Goal: Task Accomplishment & Management: Complete application form

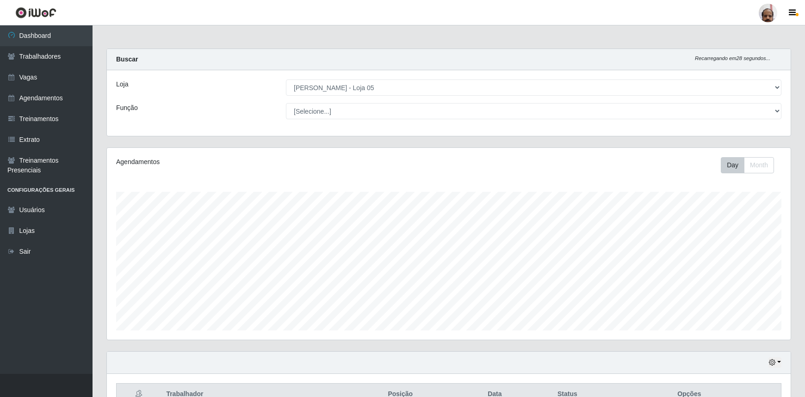
select select "252"
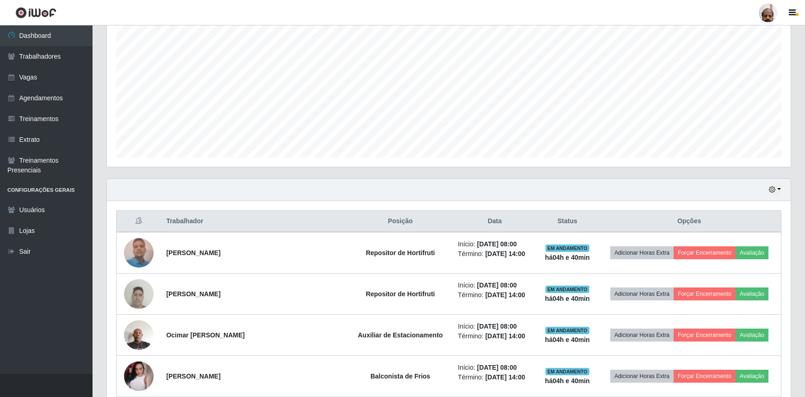
scroll to position [168, 0]
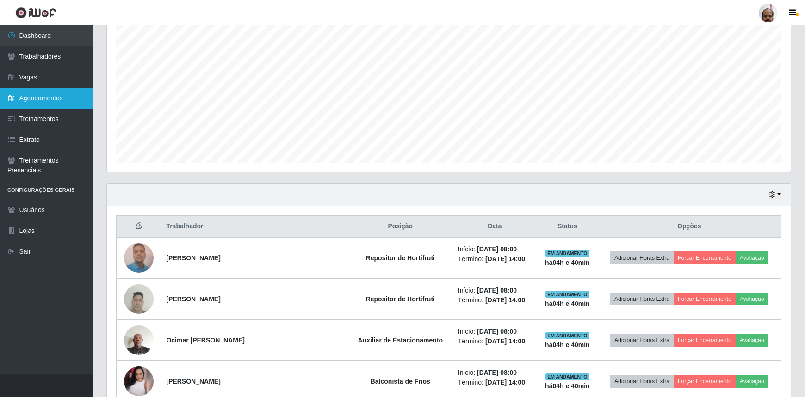
click at [36, 99] on link "Agendamentos" at bounding box center [46, 98] width 93 height 21
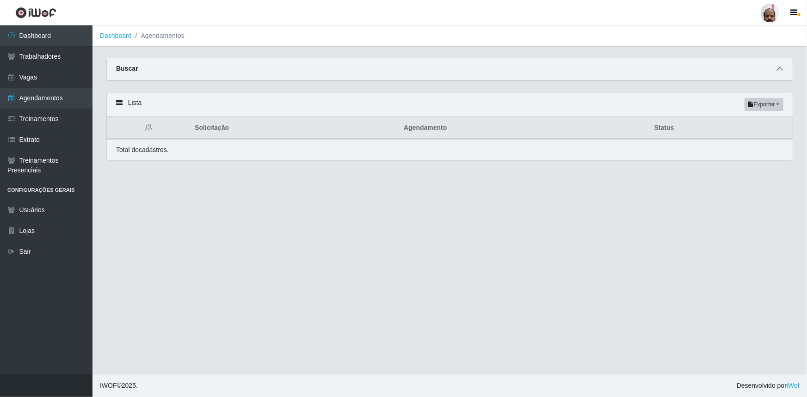
click at [778, 68] on icon at bounding box center [780, 69] width 6 height 6
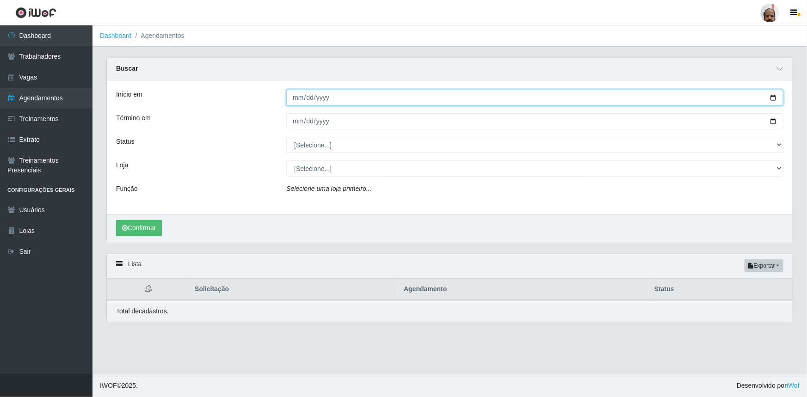
click at [777, 96] on input "Início em" at bounding box center [534, 98] width 497 height 16
type input "[DATE]"
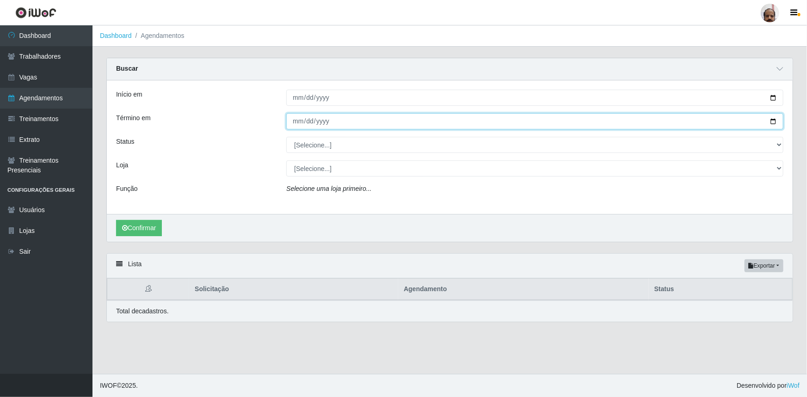
click at [775, 120] on input "Término em" at bounding box center [534, 121] width 497 height 16
type input "[DATE]"
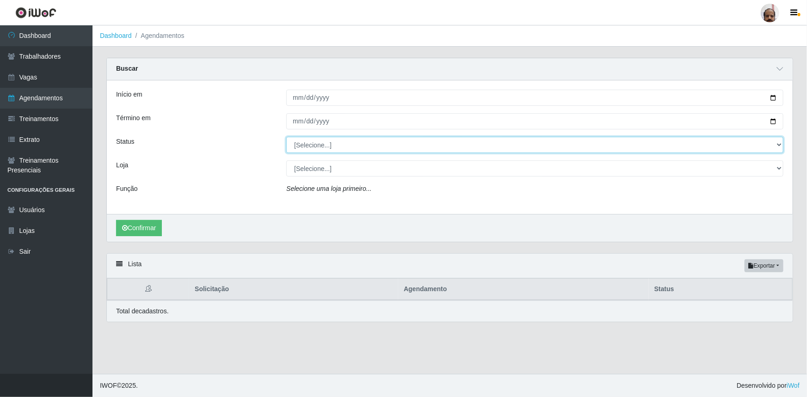
click at [778, 143] on select "[Selecione...] AGENDADO AGUARDANDO LIBERAR EM ANDAMENTO EM REVISÃO FINALIZADO C…" at bounding box center [534, 145] width 497 height 16
select select "AGENDADO"
click at [286, 137] on select "[Selecione...] AGENDADO AGUARDANDO LIBERAR EM ANDAMENTO EM REVISÃO FINALIZADO C…" at bounding box center [534, 145] width 497 height 16
drag, startPoint x: 779, startPoint y: 167, endPoint x: 744, endPoint y: 172, distance: 36.0
click at [779, 167] on select "[Selecione...] Mar Vermelho - Loja 05" at bounding box center [534, 168] width 497 height 16
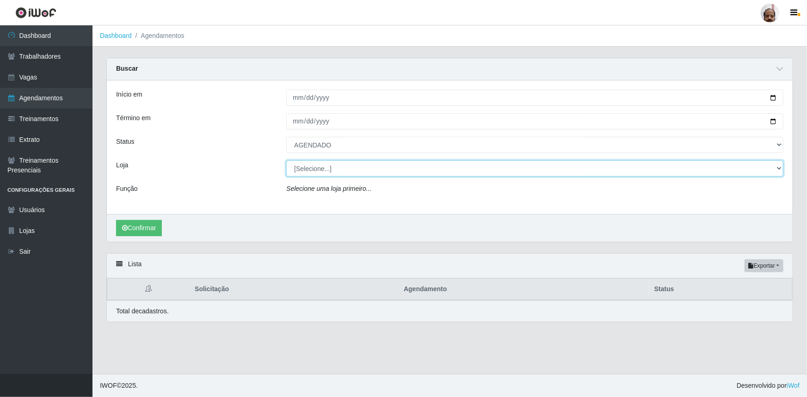
select select "252"
click at [286, 160] on select "[Selecione...] Mar Vermelho - Loja 05" at bounding box center [534, 168] width 497 height 16
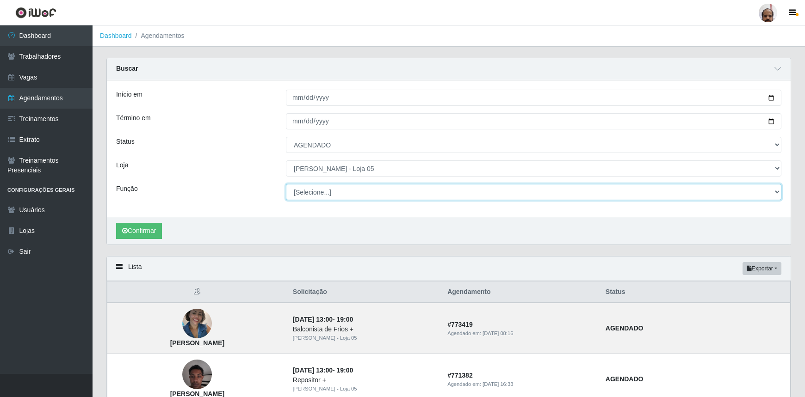
drag, startPoint x: 776, startPoint y: 194, endPoint x: 767, endPoint y: 195, distance: 8.8
click at [776, 194] on select "[Selecione...] ASG ASG + ASG ++ Auxiliar de Depósito Auxiliar de Depósito + Aux…" at bounding box center [533, 192] width 495 height 16
click at [286, 184] on select "[Selecione...] ASG ASG + ASG ++ Auxiliar de Depósito Auxiliar de Depósito + Aux…" at bounding box center [533, 192] width 495 height 16
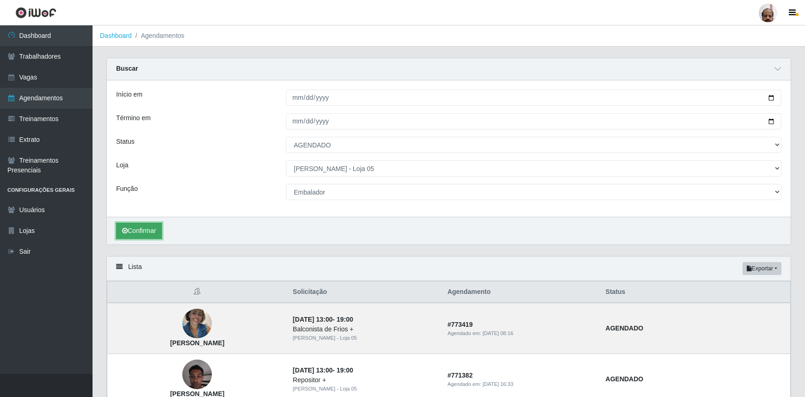
click at [161, 235] on button "Confirmar" at bounding box center [139, 231] width 46 height 16
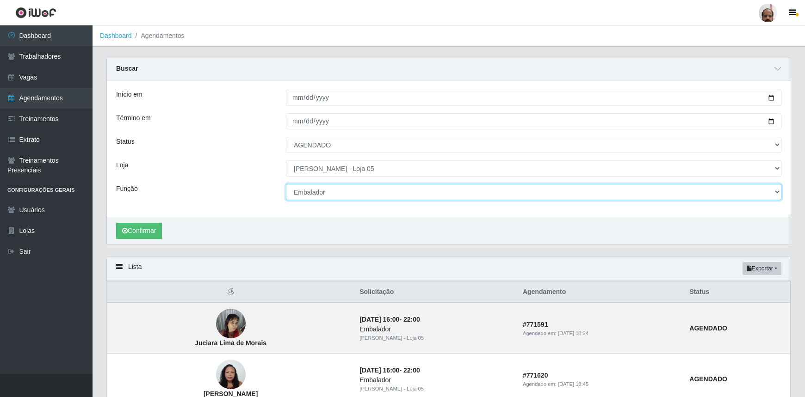
click at [778, 192] on select "[Selecione...] ASG ASG + ASG ++ Auxiliar de Depósito Auxiliar de Depósito + Aux…" at bounding box center [533, 192] width 495 height 16
select select "4"
click at [286, 184] on select "[Selecione...] ASG ASG + ASG ++ Auxiliar de Depósito Auxiliar de Depósito + Aux…" at bounding box center [533, 192] width 495 height 16
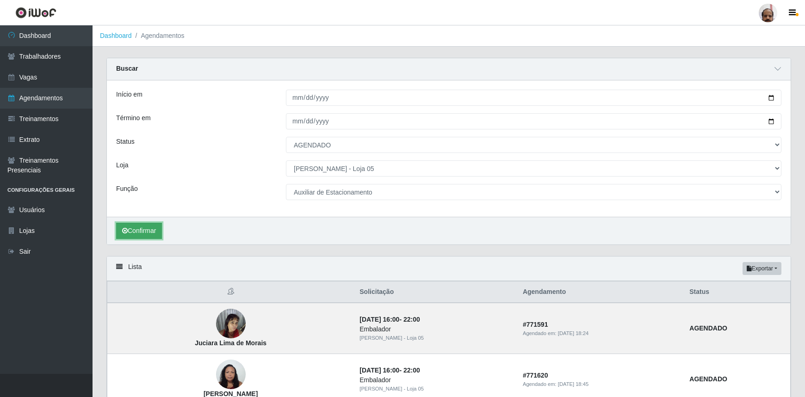
click at [154, 234] on button "Confirmar" at bounding box center [139, 231] width 46 height 16
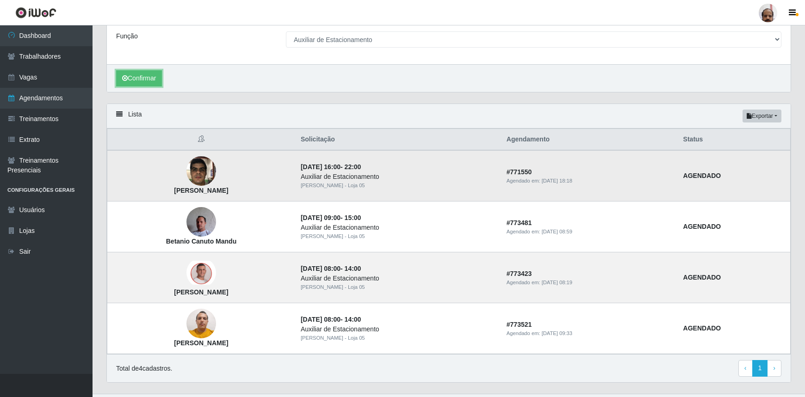
scroll to position [168, 0]
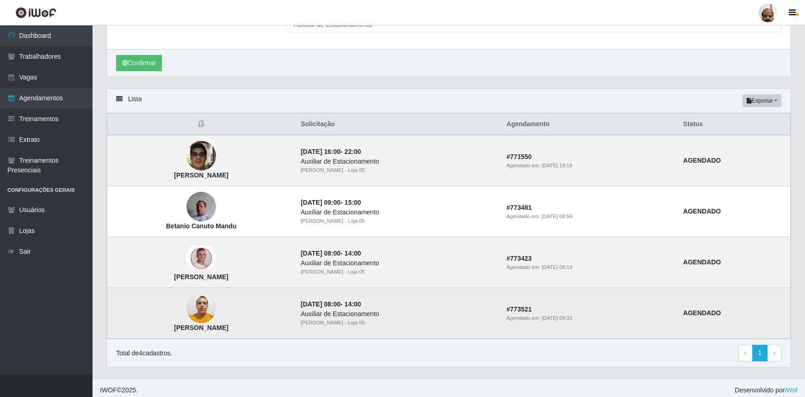
click at [216, 311] on img at bounding box center [201, 308] width 30 height 39
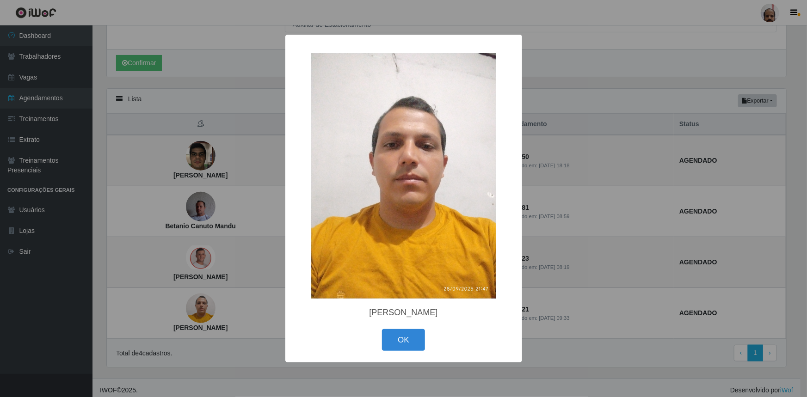
click at [219, 258] on div "× [PERSON_NAME] OK Cancel" at bounding box center [403, 198] width 807 height 397
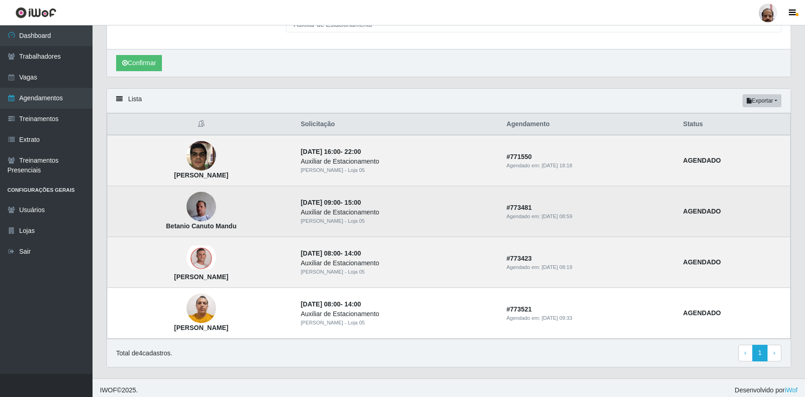
click at [216, 210] on img at bounding box center [201, 206] width 30 height 39
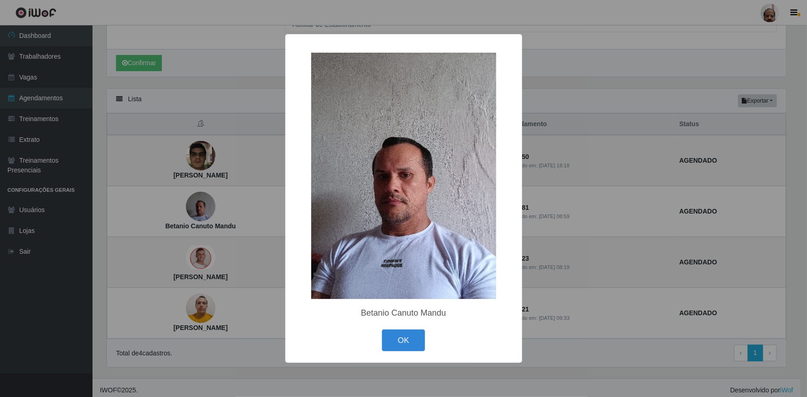
click at [457, 283] on img at bounding box center [403, 176] width 185 height 247
click at [235, 222] on div "× Betanio Canuto Mandu OK Cancel" at bounding box center [403, 198] width 807 height 397
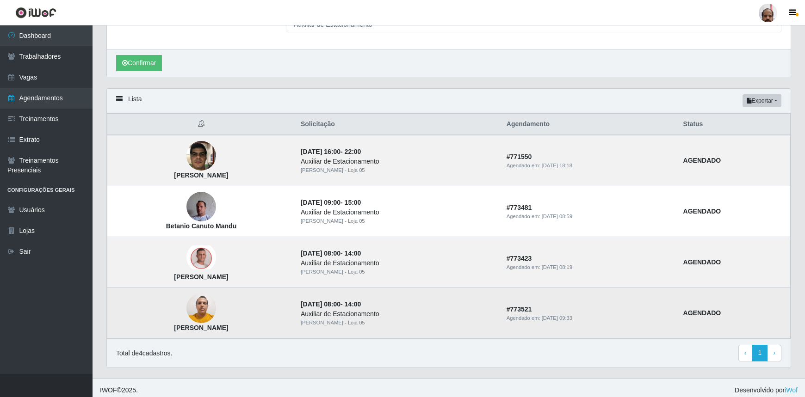
click at [216, 308] on img at bounding box center [201, 308] width 30 height 39
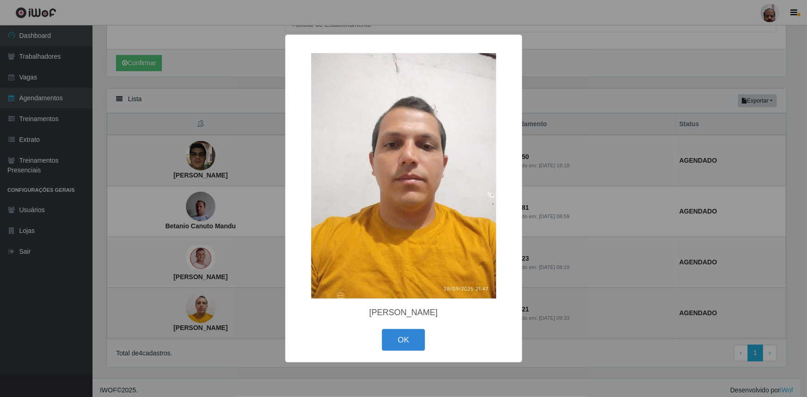
click at [230, 308] on div "× [PERSON_NAME] OK Cancel" at bounding box center [403, 198] width 807 height 397
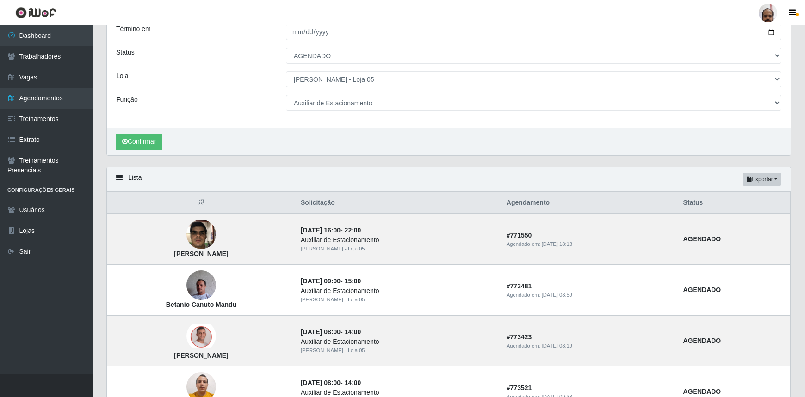
scroll to position [0, 0]
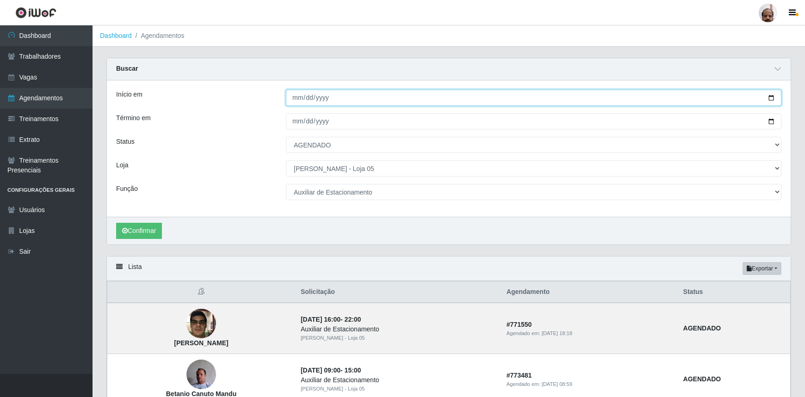
click at [774, 95] on input "[DATE]" at bounding box center [533, 98] width 495 height 16
type input "[DATE]"
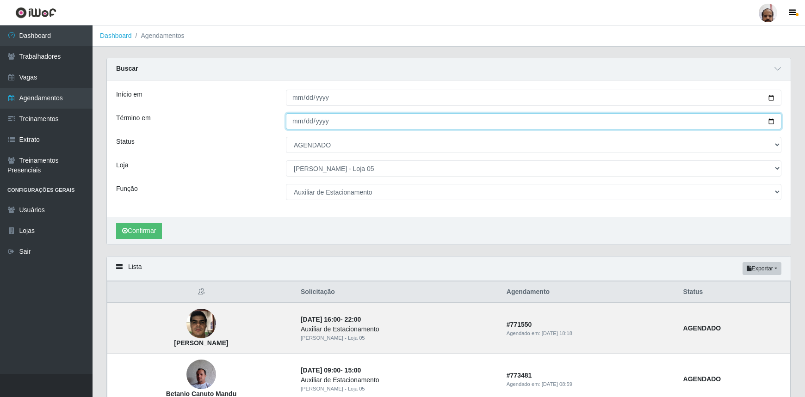
click at [773, 120] on input "[DATE]" at bounding box center [533, 121] width 495 height 16
type input "[DATE]"
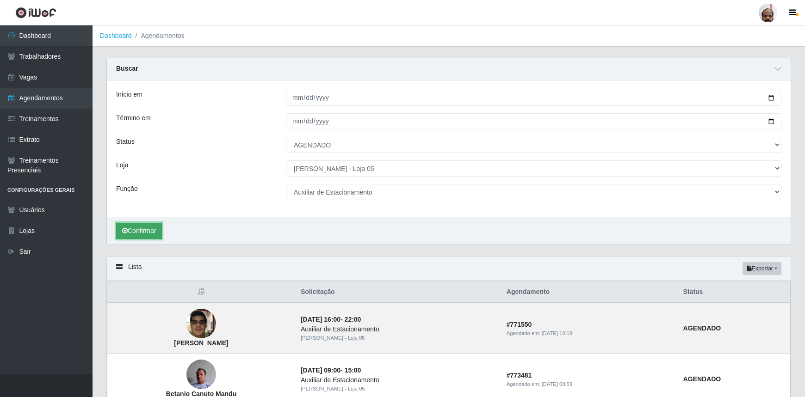
click at [145, 232] on button "Confirmar" at bounding box center [139, 231] width 46 height 16
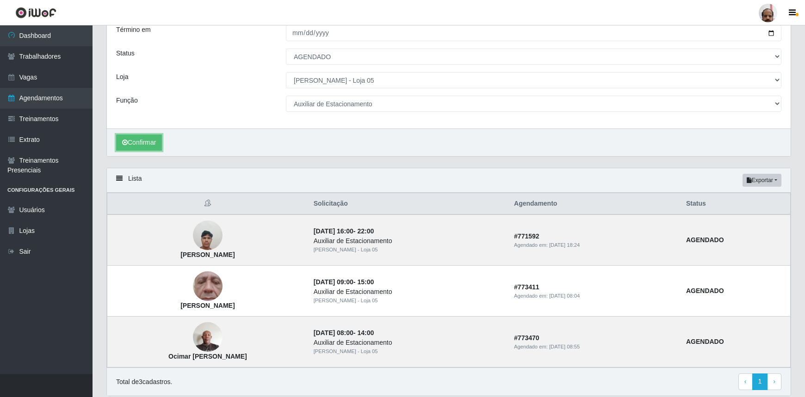
scroll to position [121, 0]
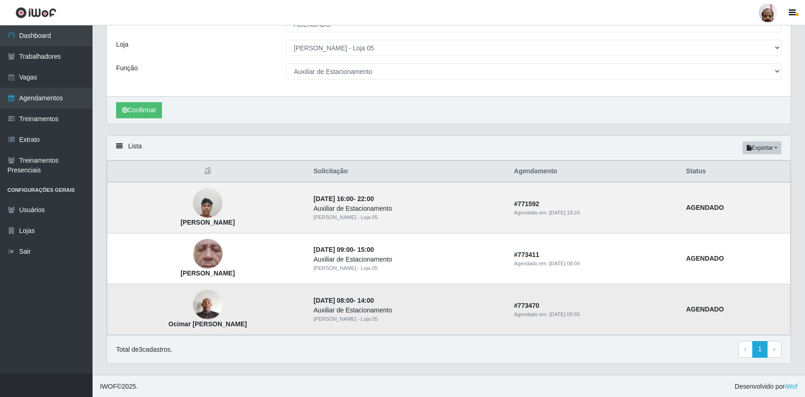
click at [212, 310] on img at bounding box center [208, 305] width 30 height 40
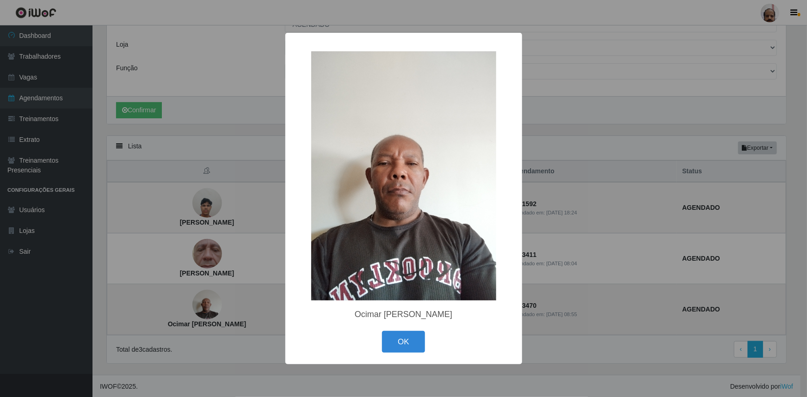
click at [212, 310] on div "× Ocimar [PERSON_NAME]" at bounding box center [403, 198] width 807 height 397
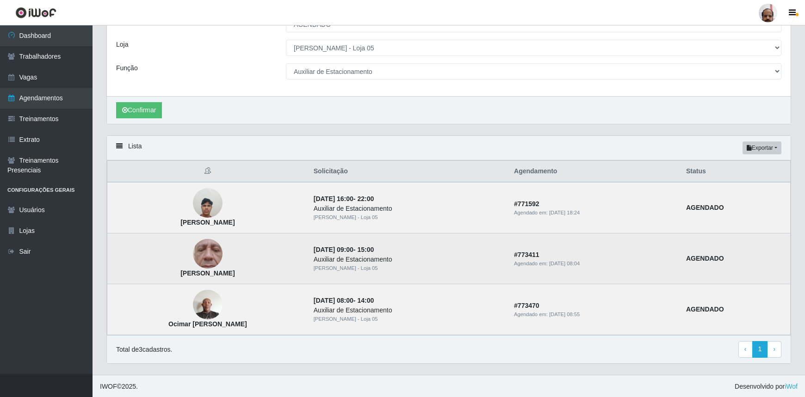
click at [212, 264] on img at bounding box center [208, 254] width 30 height 66
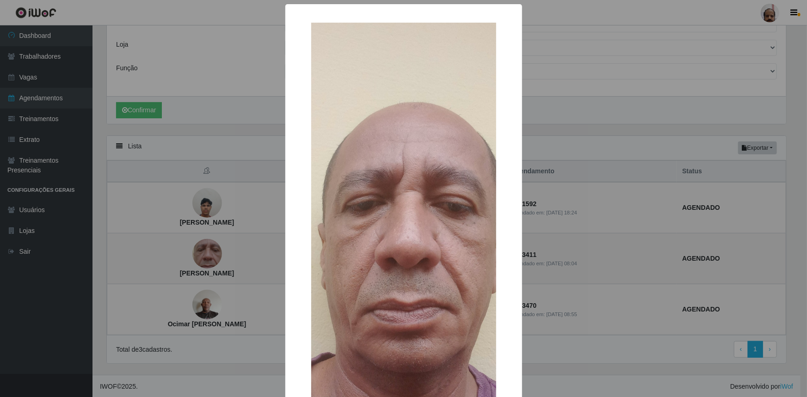
click at [212, 264] on div "× [PERSON_NAME] OK Cancel" at bounding box center [403, 198] width 807 height 397
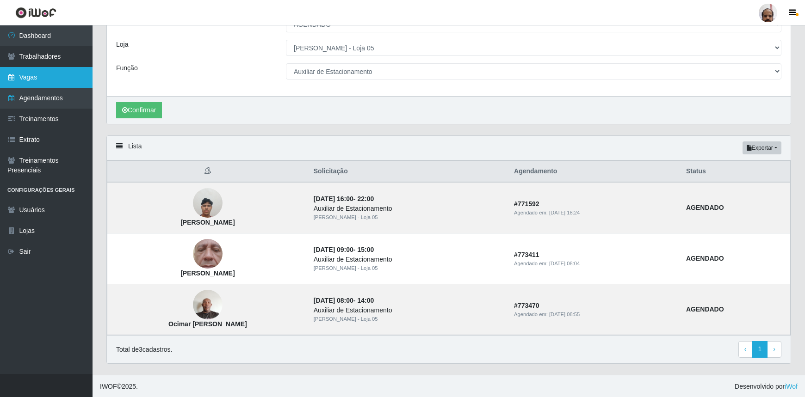
click at [44, 77] on link "Vagas" at bounding box center [46, 77] width 93 height 21
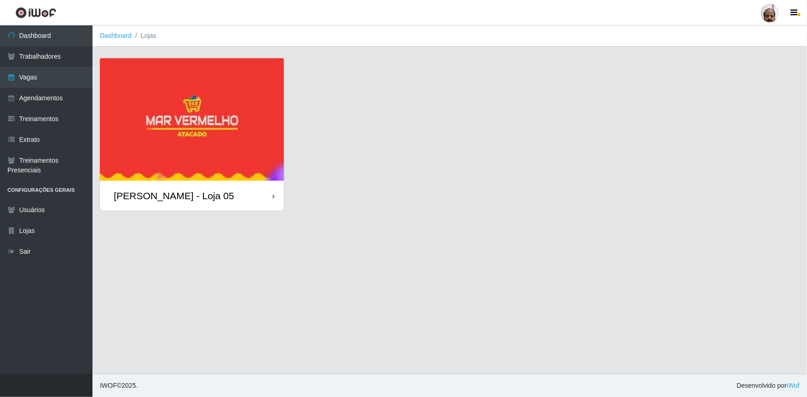
click at [201, 197] on div "[PERSON_NAME] - Loja 05" at bounding box center [174, 196] width 120 height 12
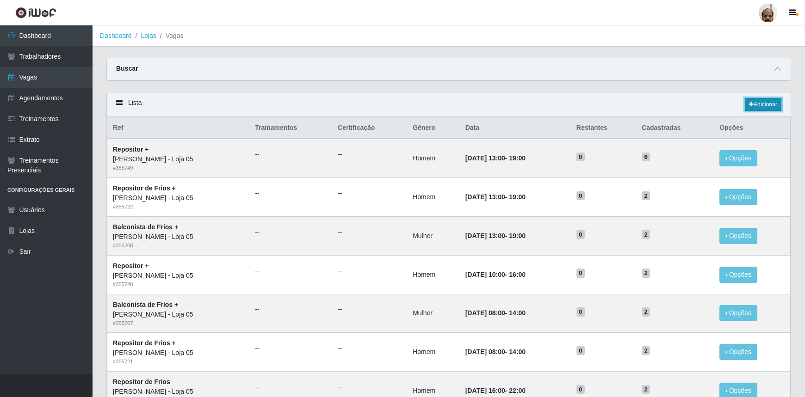
click at [764, 104] on link "Adicionar" at bounding box center [763, 104] width 37 height 13
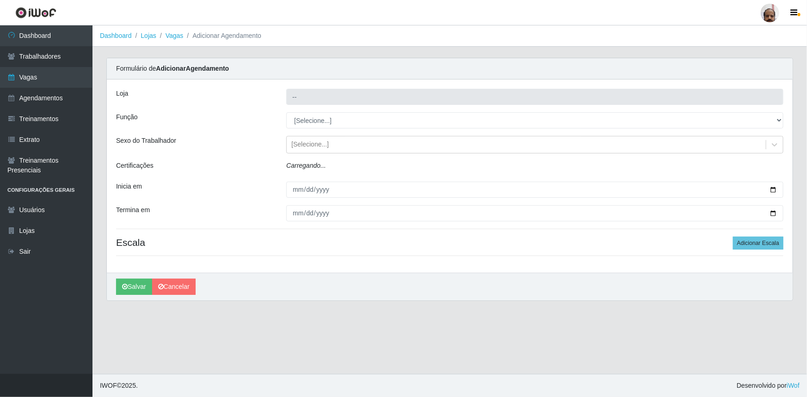
type input "[PERSON_NAME] - Loja 05"
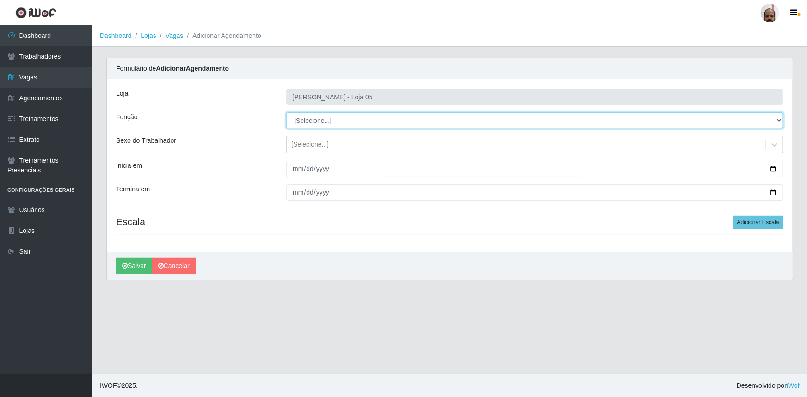
click at [780, 119] on select "[Selecione...] ASG ASG + ASG ++ Auxiliar de Depósito Auxiliar de Depósito + Aux…" at bounding box center [534, 120] width 497 height 16
select select "1"
click at [286, 112] on select "[Selecione...] ASG ASG + ASG ++ Auxiliar de Depósito Auxiliar de Depósito + Aux…" at bounding box center [534, 120] width 497 height 16
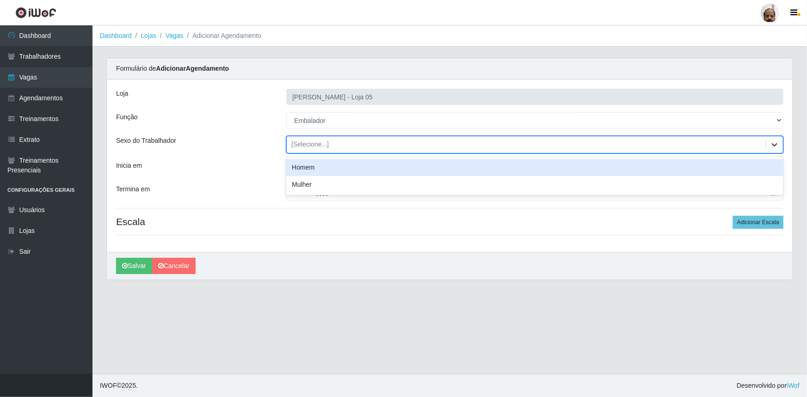
click at [775, 142] on icon at bounding box center [774, 144] width 9 height 9
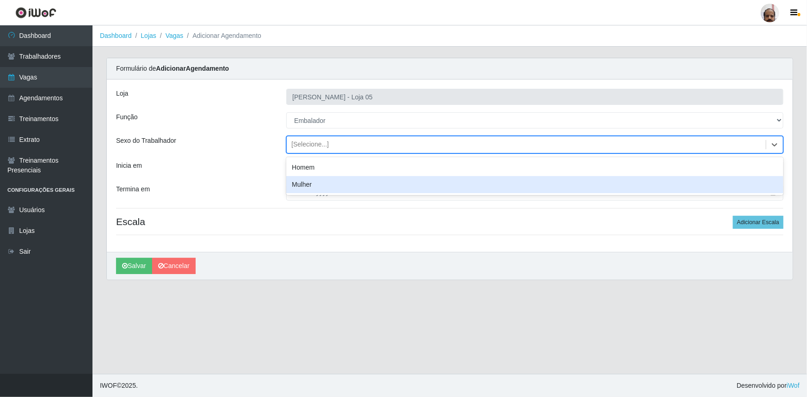
click at [326, 185] on div "Mulher" at bounding box center [534, 184] width 497 height 17
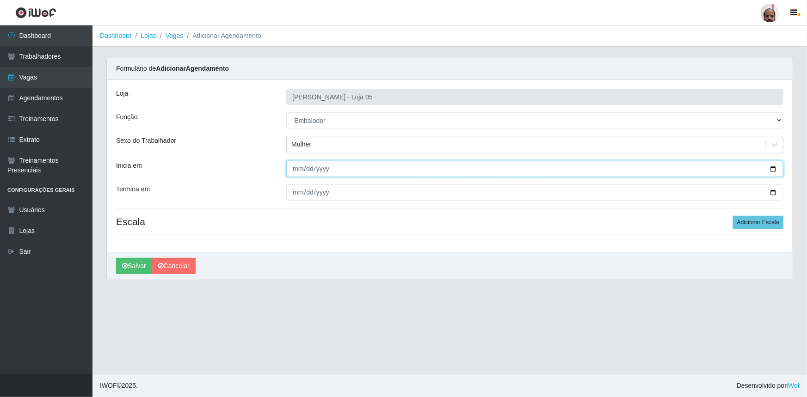
click at [773, 169] on input "Inicia em" at bounding box center [534, 169] width 497 height 16
type input "[DATE]"
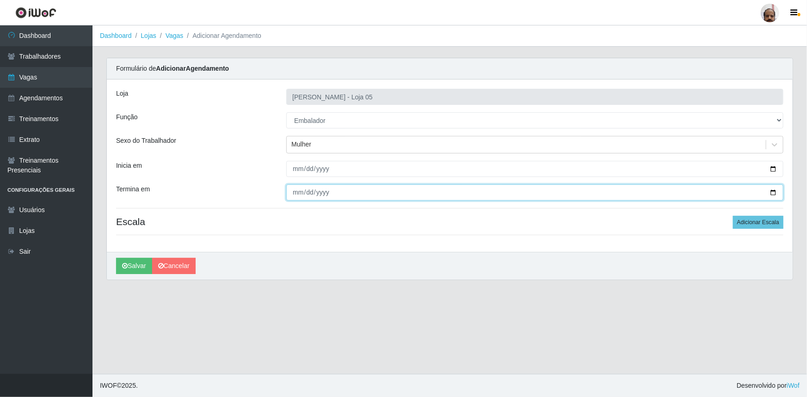
click at [773, 194] on input "Termina em" at bounding box center [534, 193] width 497 height 16
type input "[DATE]"
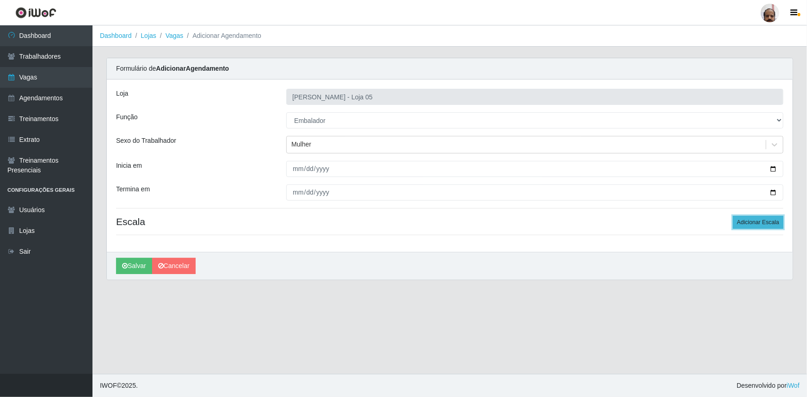
click at [773, 223] on button "Adicionar Escala" at bounding box center [758, 222] width 50 height 13
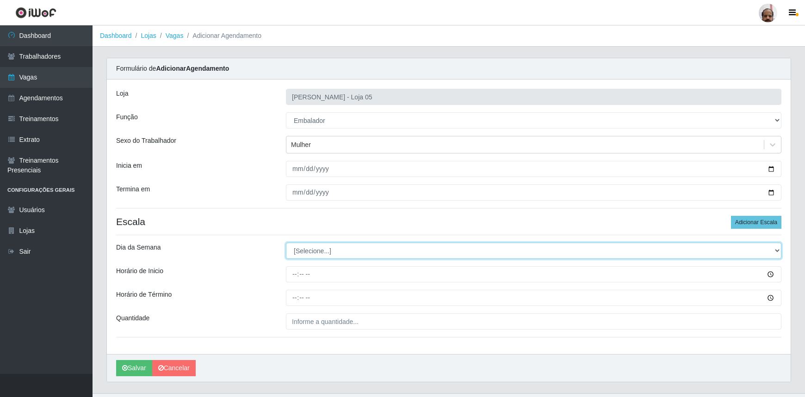
click at [774, 248] on select "[Selecione...] Segunda Terça Quarta Quinta Sexta Sábado Domingo" at bounding box center [533, 251] width 495 height 16
select select "4"
click at [286, 243] on select "[Selecione...] Segunda Terça Quarta Quinta Sexta Sábado Domingo" at bounding box center [533, 251] width 495 height 16
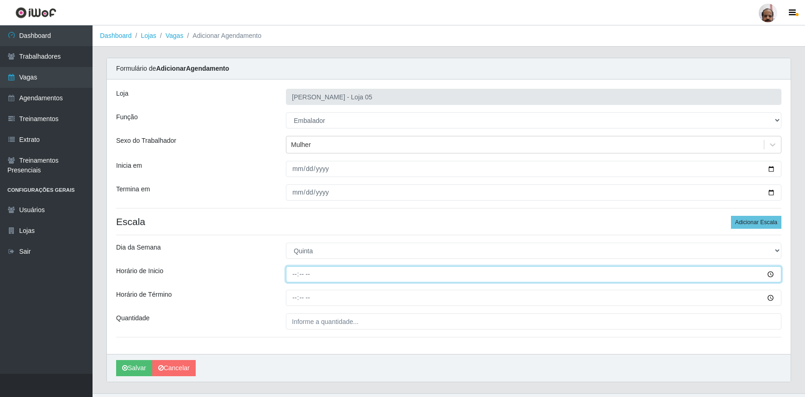
click at [293, 272] on input "Horário de Inicio" at bounding box center [533, 274] width 495 height 16
type input "08:30"
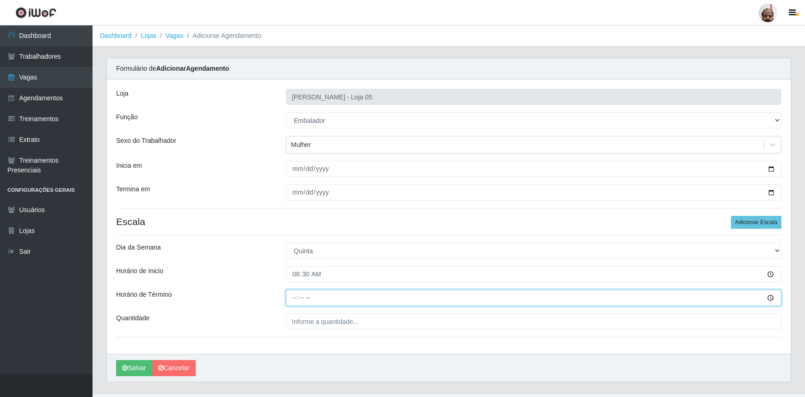
click at [292, 296] on input "Horário de Término" at bounding box center [533, 298] width 495 height 16
type input "14:30"
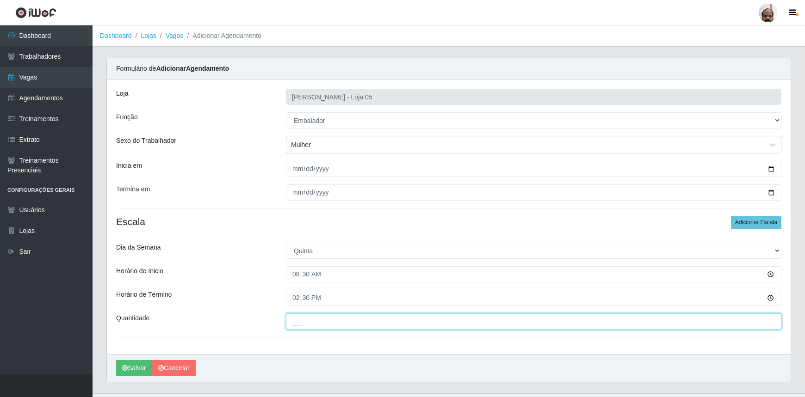
click at [291, 317] on input "___" at bounding box center [533, 322] width 495 height 16
type input "5__"
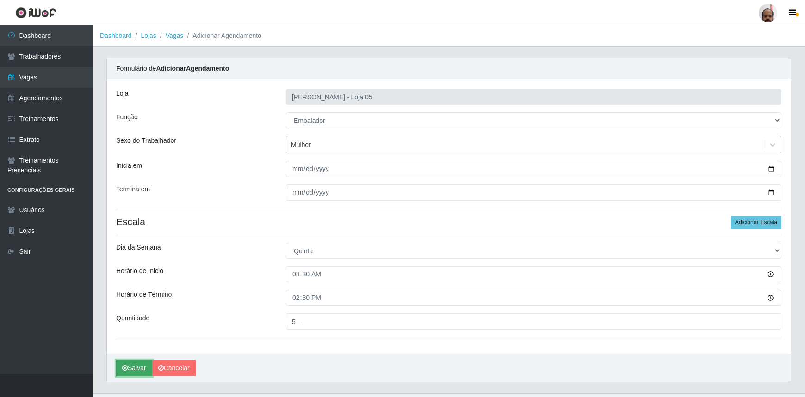
click at [141, 371] on button "Salvar" at bounding box center [134, 368] width 36 height 16
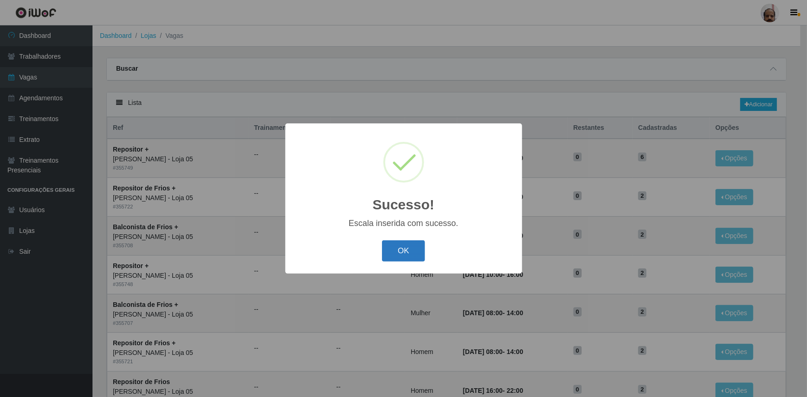
click at [404, 257] on button "OK" at bounding box center [403, 252] width 43 height 22
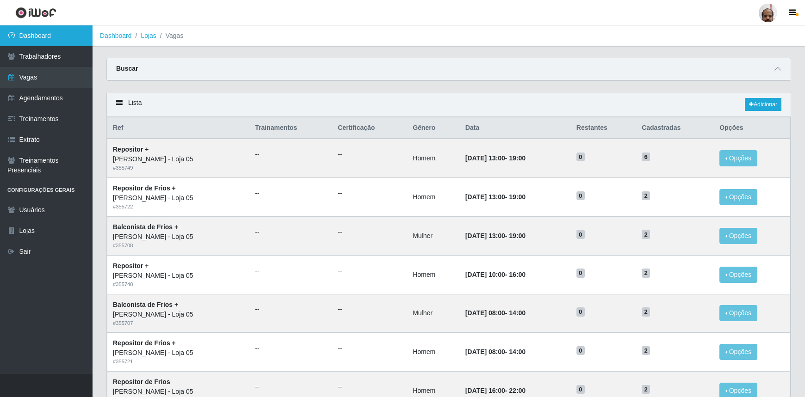
click at [45, 41] on link "Dashboard" at bounding box center [46, 35] width 93 height 21
